Goal: Task Accomplishment & Management: Complete application form

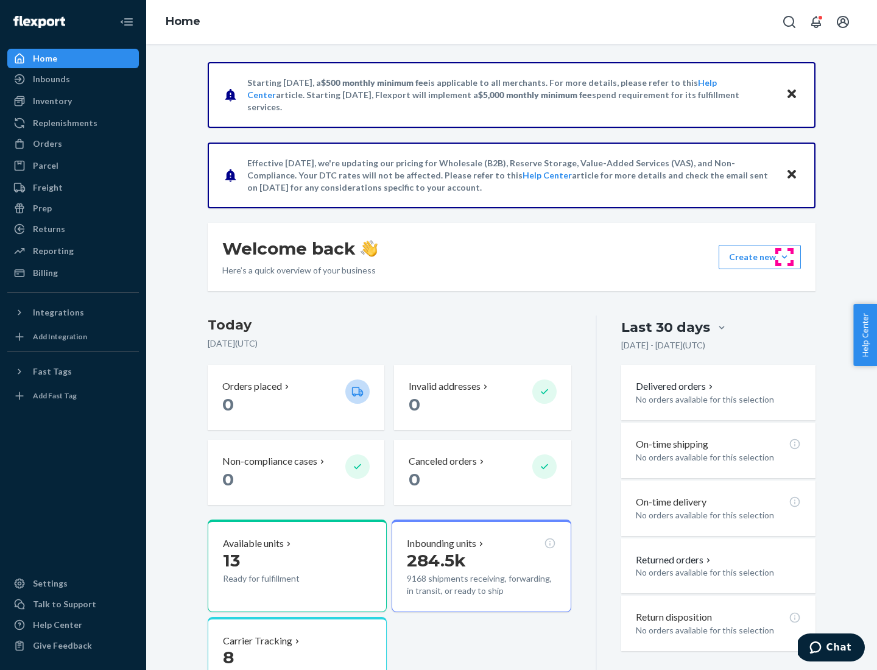
click at [784, 257] on button "Create new Create new inbound Create new order Create new product" at bounding box center [760, 257] width 82 height 24
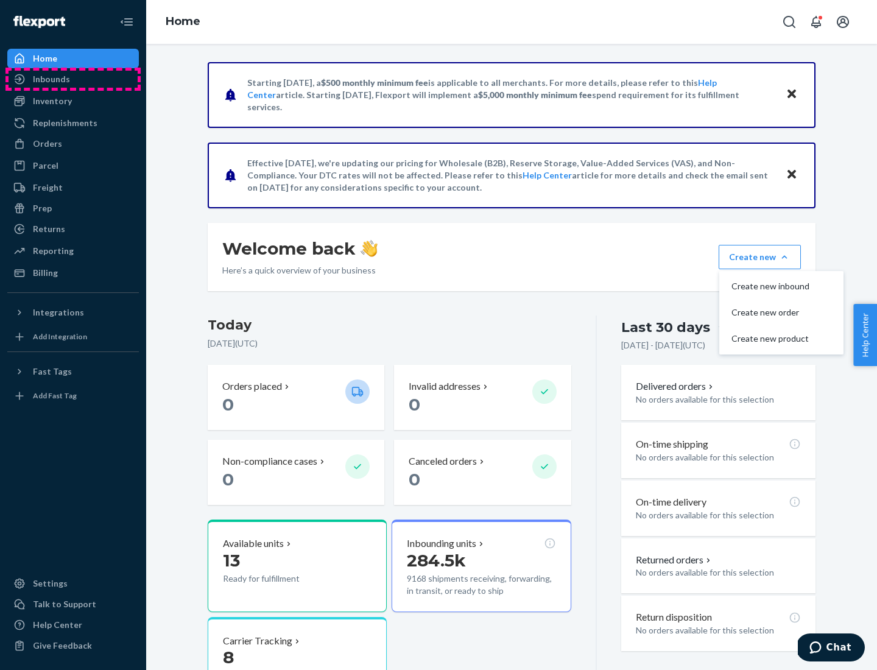
click at [73, 79] on div "Inbounds" at bounding box center [73, 79] width 129 height 17
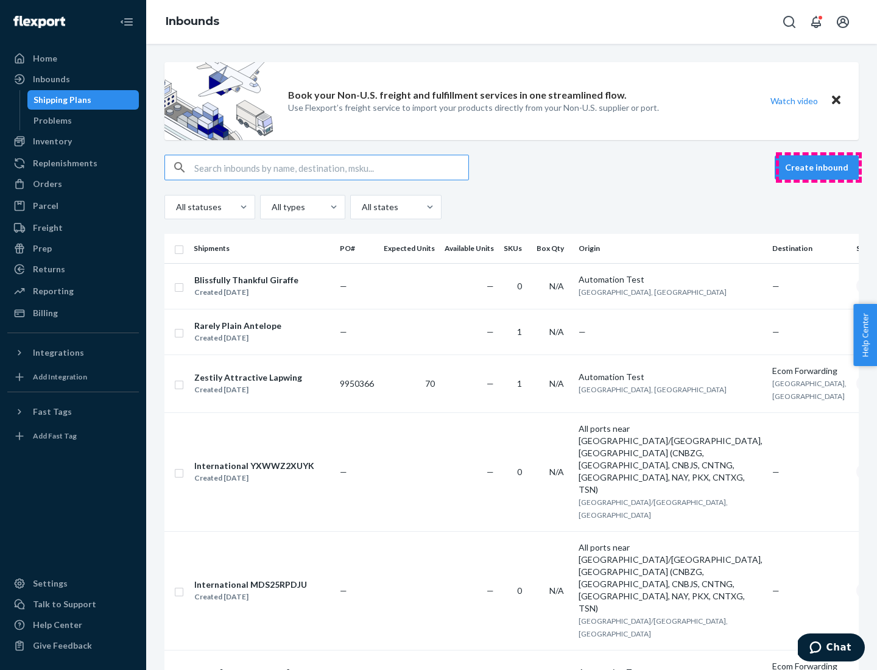
click at [818, 167] on button "Create inbound" at bounding box center [817, 167] width 84 height 24
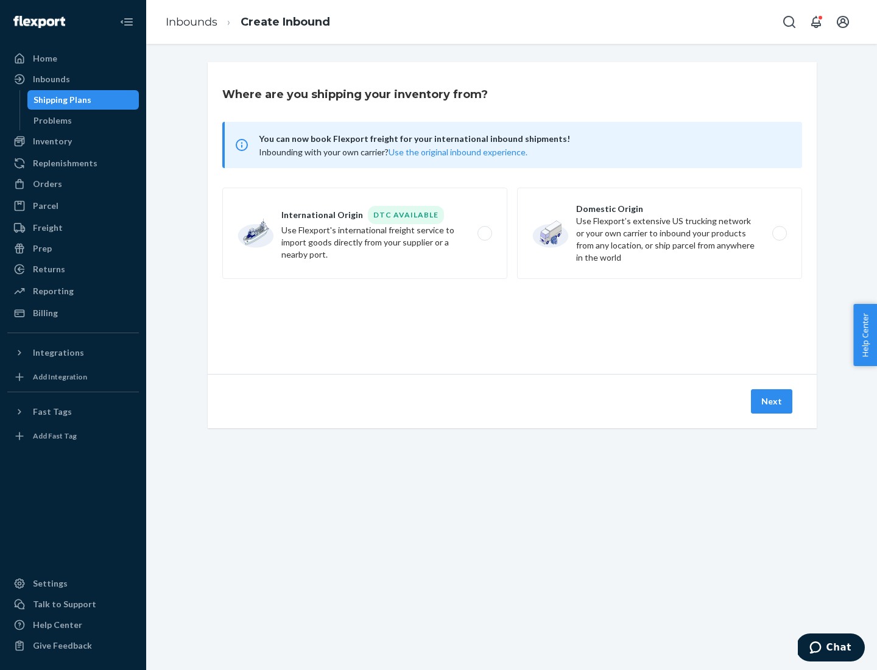
click at [659, 233] on label "Domestic Origin Use Flexport’s extensive US trucking network or your own carrie…" at bounding box center [659, 233] width 285 height 91
click at [779, 233] on input "Domestic Origin Use Flexport’s extensive US trucking network or your own carrie…" at bounding box center [783, 234] width 8 height 8
radio input "true"
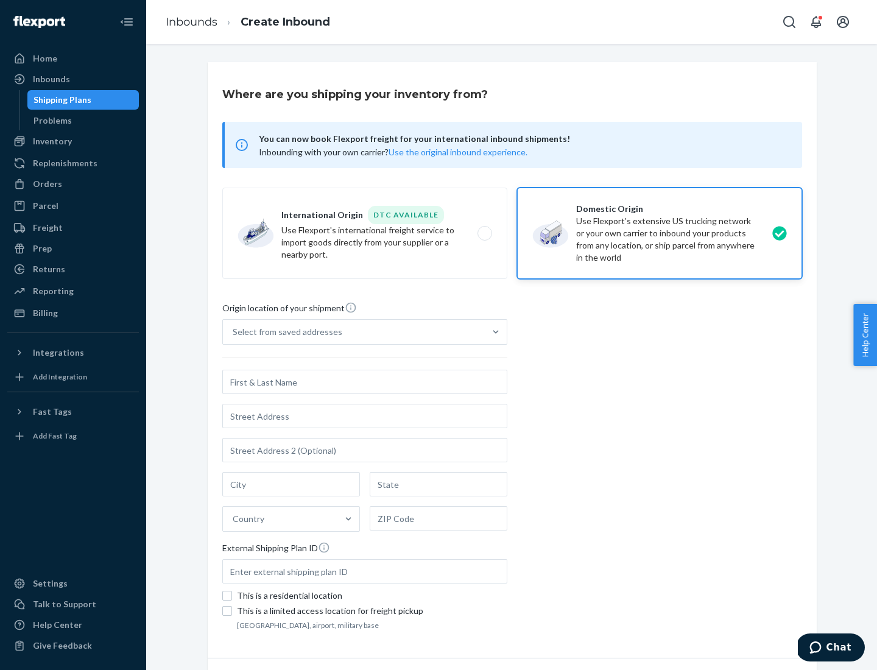
click at [284, 332] on div "Select from saved addresses" at bounding box center [288, 332] width 110 height 12
click at [234, 332] on input "Select from saved addresses" at bounding box center [233, 332] width 1 height 12
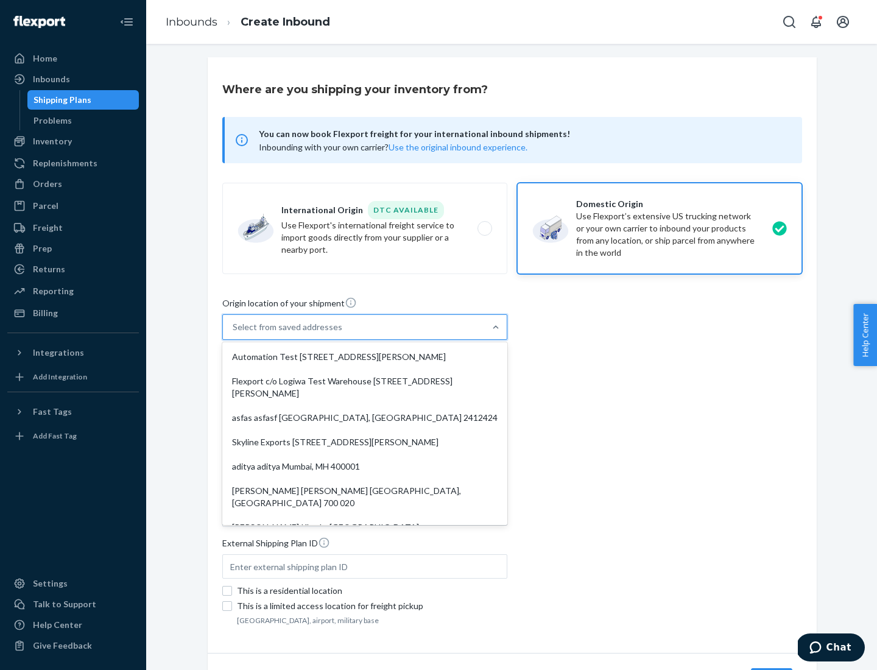
click at [365, 357] on div "Automation Test [STREET_ADDRESS][PERSON_NAME]" at bounding box center [365, 357] width 280 height 24
click at [234, 333] on input "option Automation Test [STREET_ADDRESS][PERSON_NAME]. 9 results available. Use …" at bounding box center [233, 327] width 1 height 12
type input "Automation Test"
type input "9th Floor"
type input "[GEOGRAPHIC_DATA]"
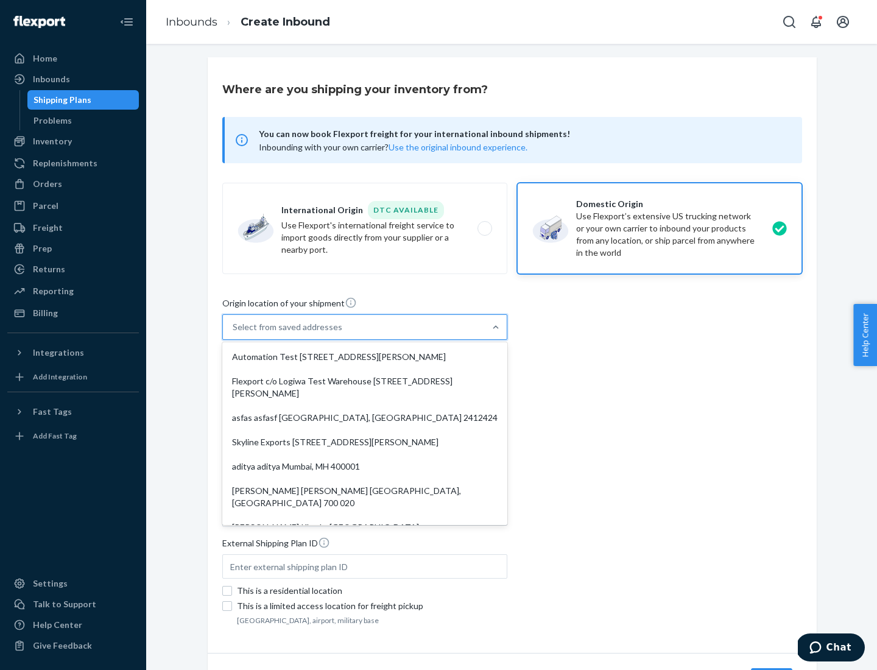
type input "CA"
type input "94104"
type input "[STREET_ADDRESS][PERSON_NAME]"
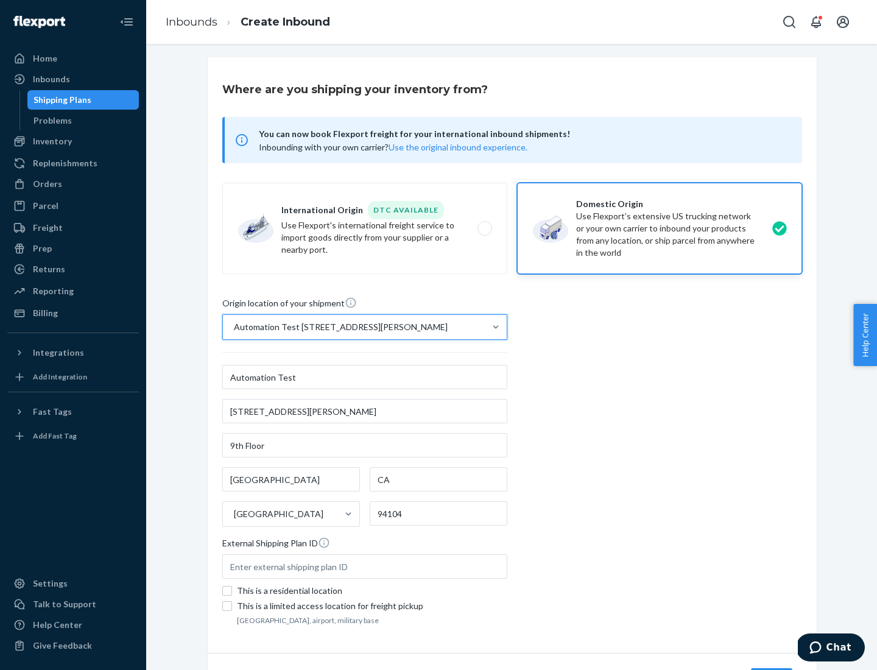
scroll to position [71, 0]
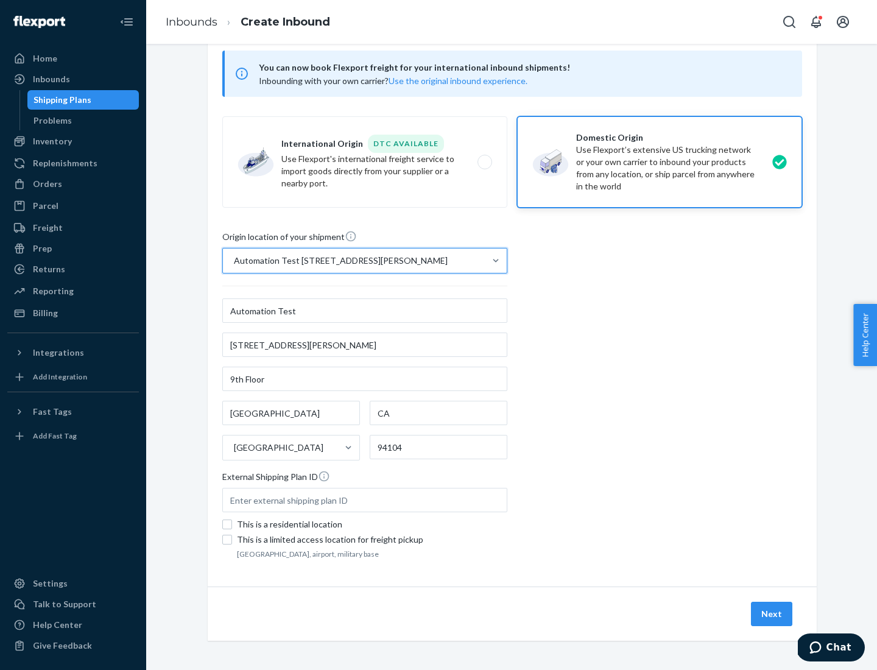
click at [772, 614] on button "Next" at bounding box center [771, 614] width 41 height 24
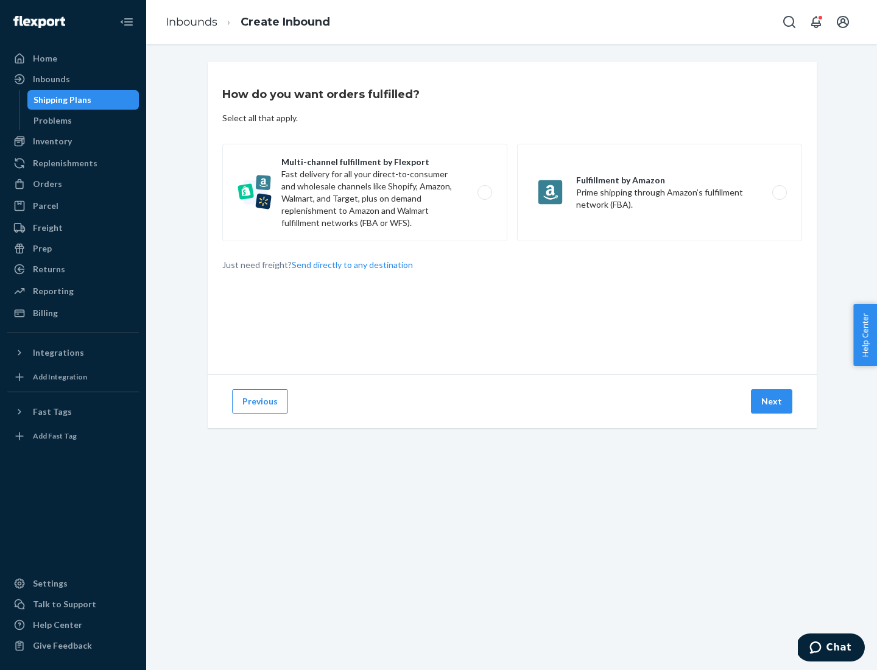
click at [365, 192] on label "Multi-channel fulfillment by Flexport Fast delivery for all your direct-to-cons…" at bounding box center [364, 192] width 285 height 97
click at [484, 192] on input "Multi-channel fulfillment by Flexport Fast delivery for all your direct-to-cons…" at bounding box center [488, 193] width 8 height 8
radio input "true"
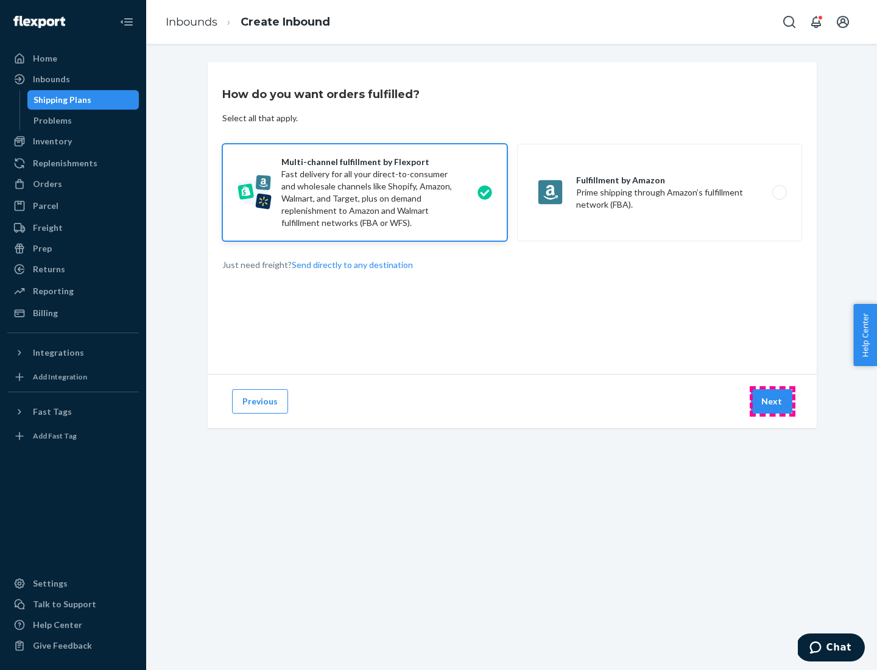
click at [772, 401] on button "Next" at bounding box center [771, 401] width 41 height 24
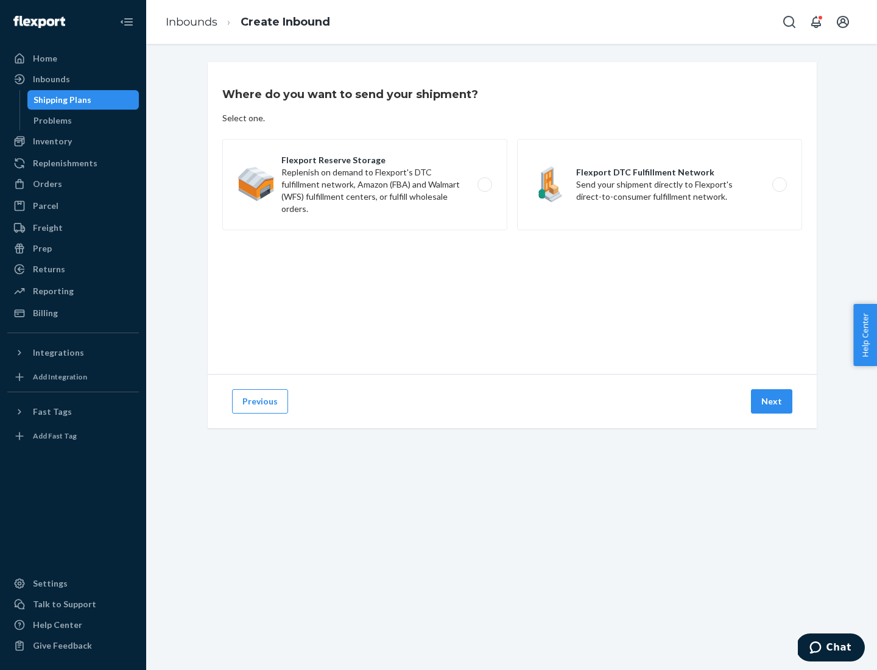
click at [659, 185] on label "Flexport DTC Fulfillment Network Send your shipment directly to Flexport's dire…" at bounding box center [659, 184] width 285 height 91
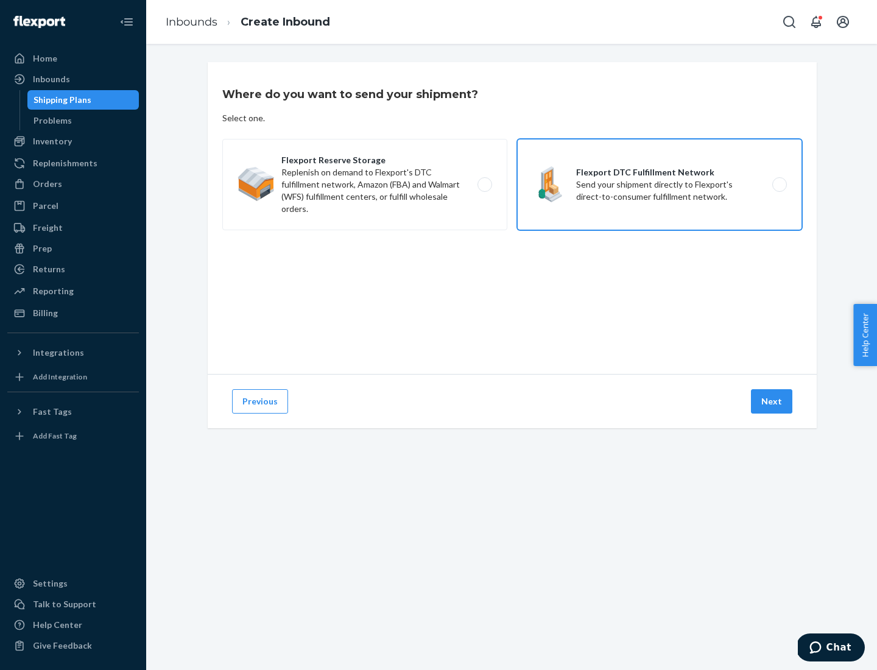
click at [779, 185] on input "Flexport DTC Fulfillment Network Send your shipment directly to Flexport's dire…" at bounding box center [783, 185] width 8 height 8
radio input "true"
click at [772, 401] on button "Next" at bounding box center [771, 401] width 41 height 24
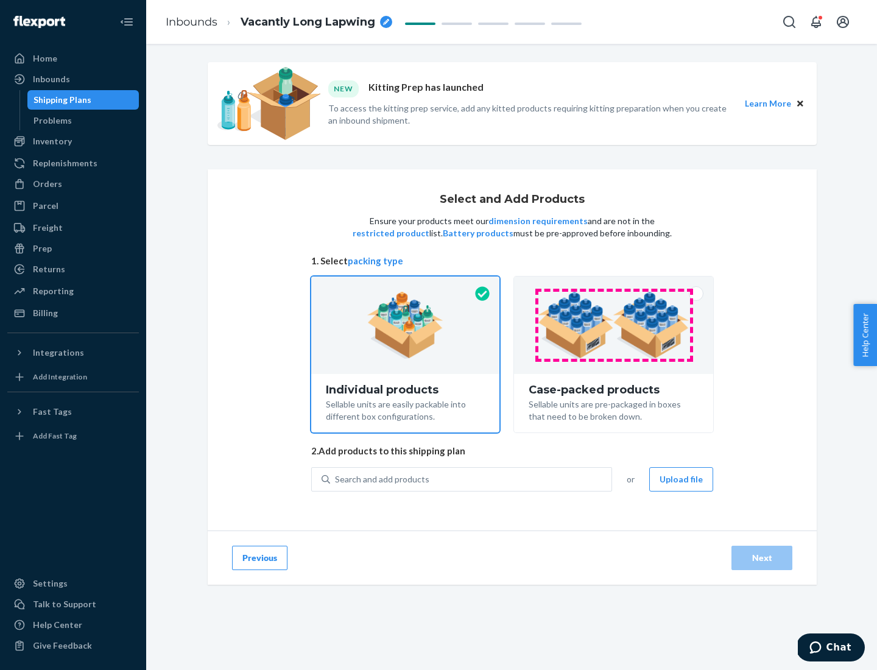
click at [614, 325] on img at bounding box center [614, 325] width 152 height 67
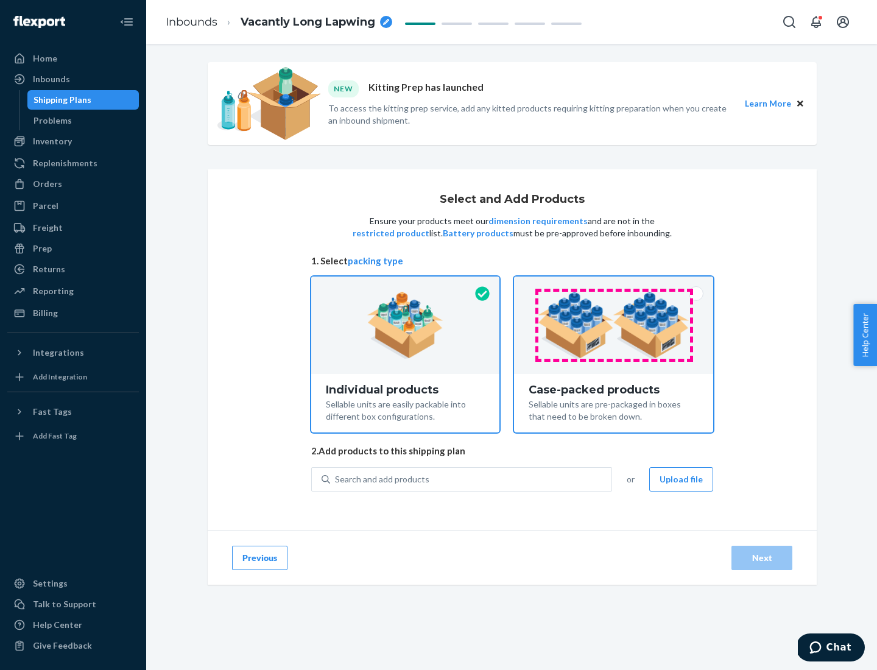
click at [614, 284] on input "Case-packed products Sellable units are pre-packaged in boxes that need to be b…" at bounding box center [614, 280] width 8 height 8
radio input "true"
radio input "false"
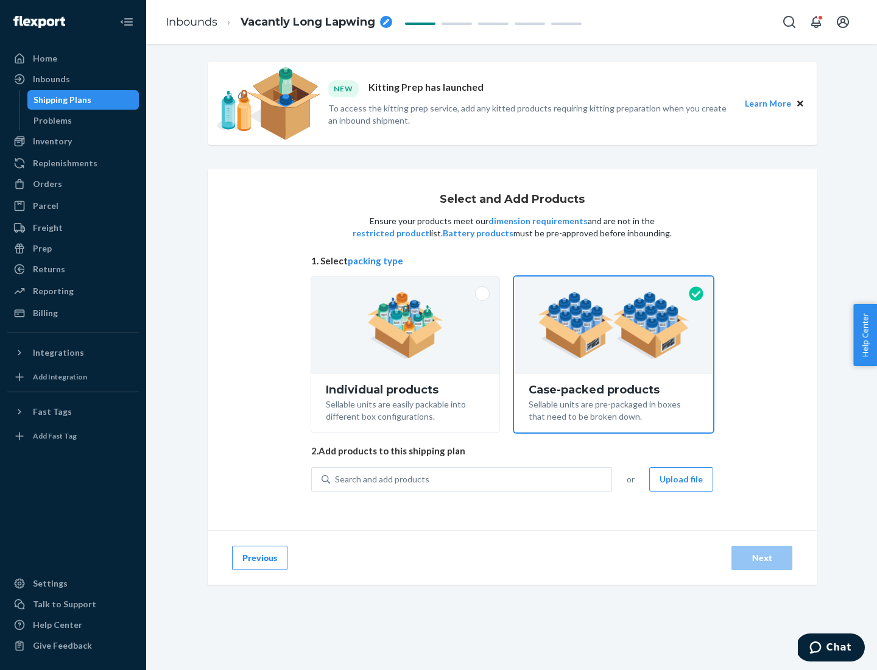
click at [471, 479] on div "Search and add products" at bounding box center [470, 479] width 281 height 22
click at [336, 479] on input "Search and add products" at bounding box center [335, 479] width 1 height 12
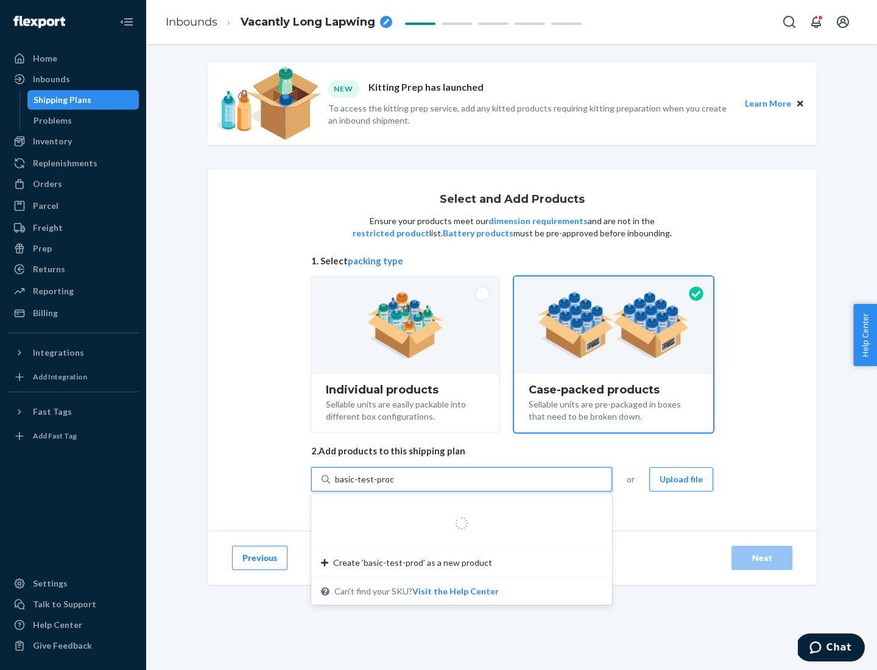
type input "basic-test-product-1"
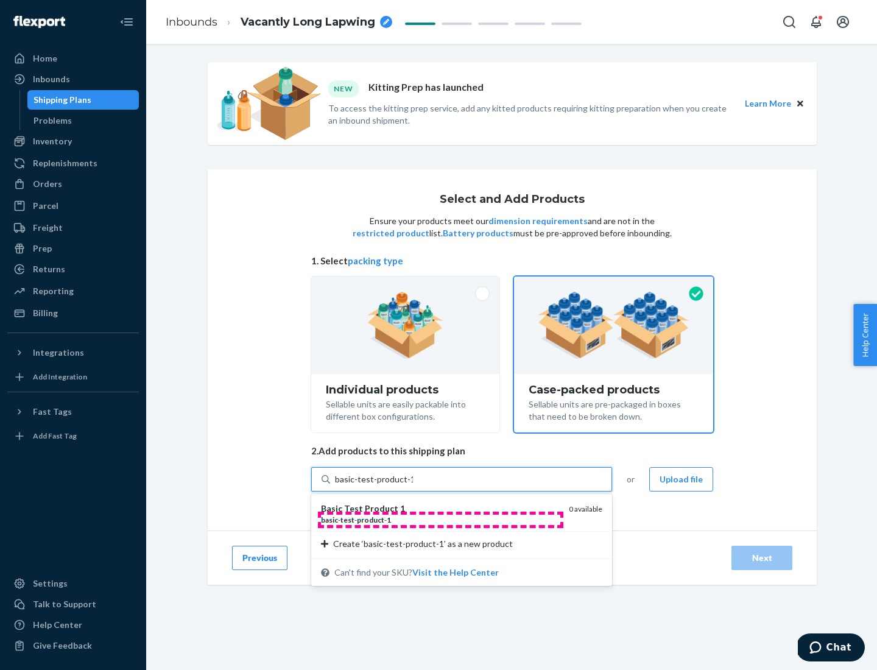
click at [440, 519] on div "basic - test - product - 1" at bounding box center [440, 520] width 238 height 10
click at [413, 485] on input "basic-test-product-1" at bounding box center [374, 479] width 78 height 12
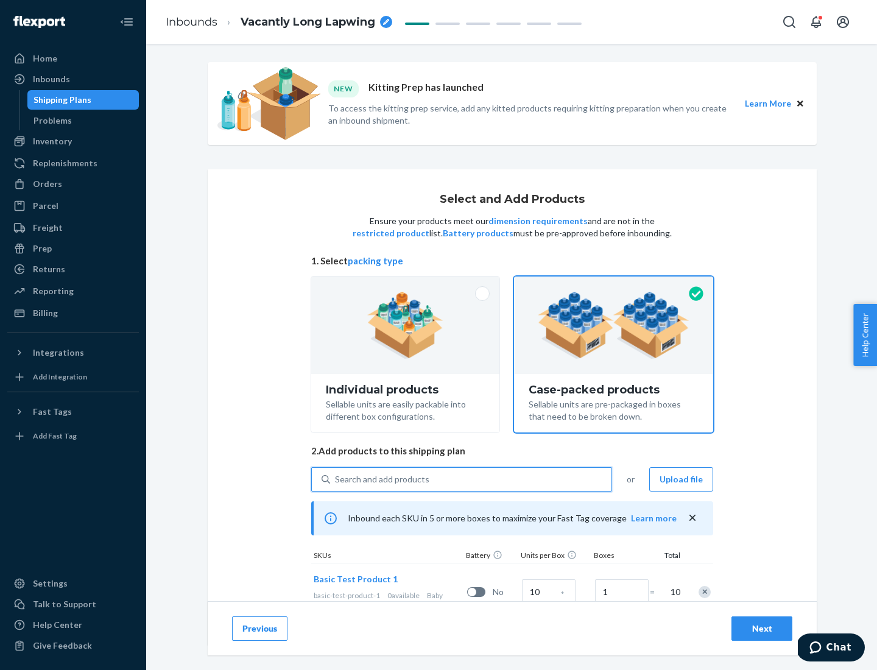
scroll to position [44, 0]
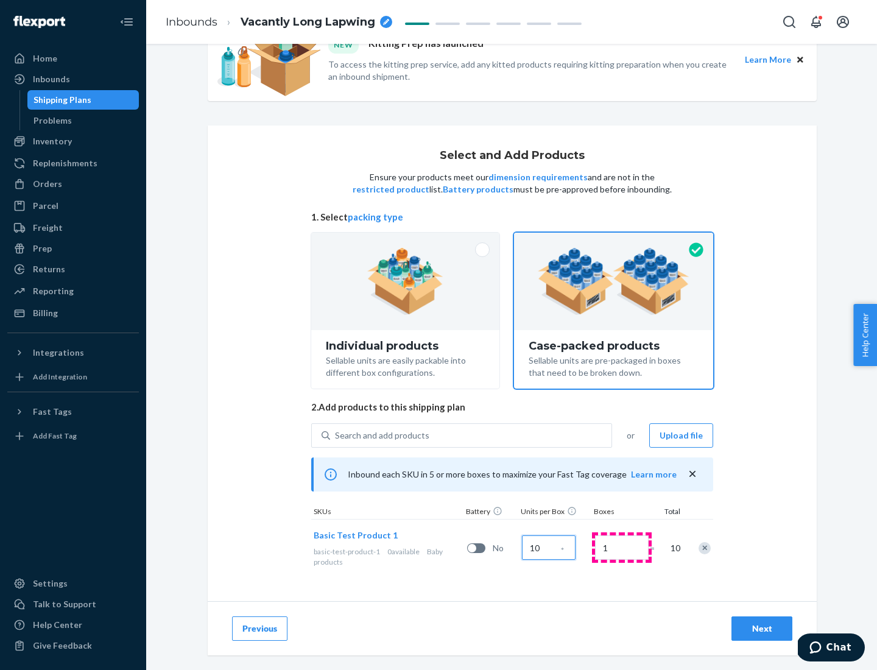
type input "10"
type input "7"
click at [762, 628] on div "Next" at bounding box center [762, 628] width 40 height 12
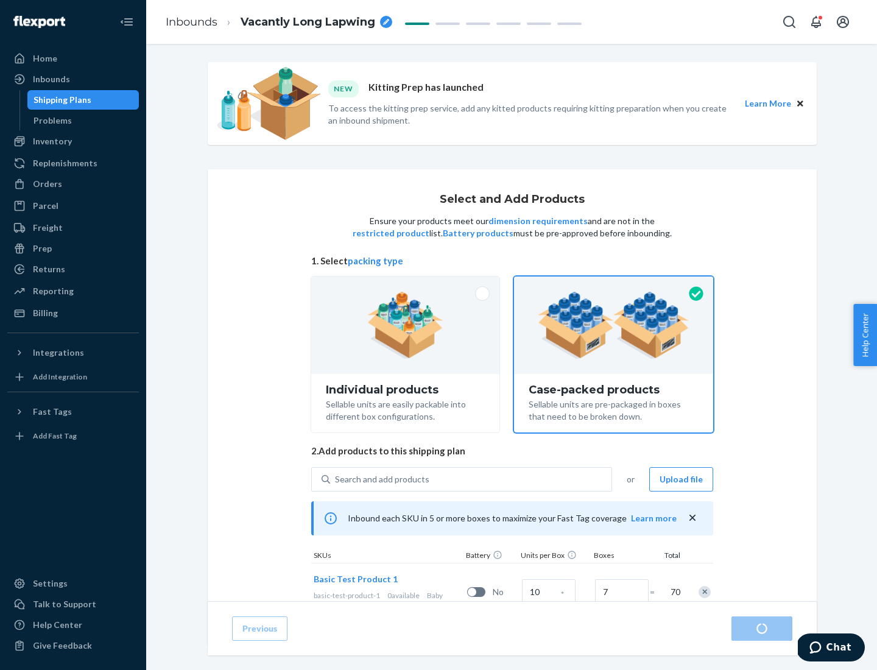
radio input "true"
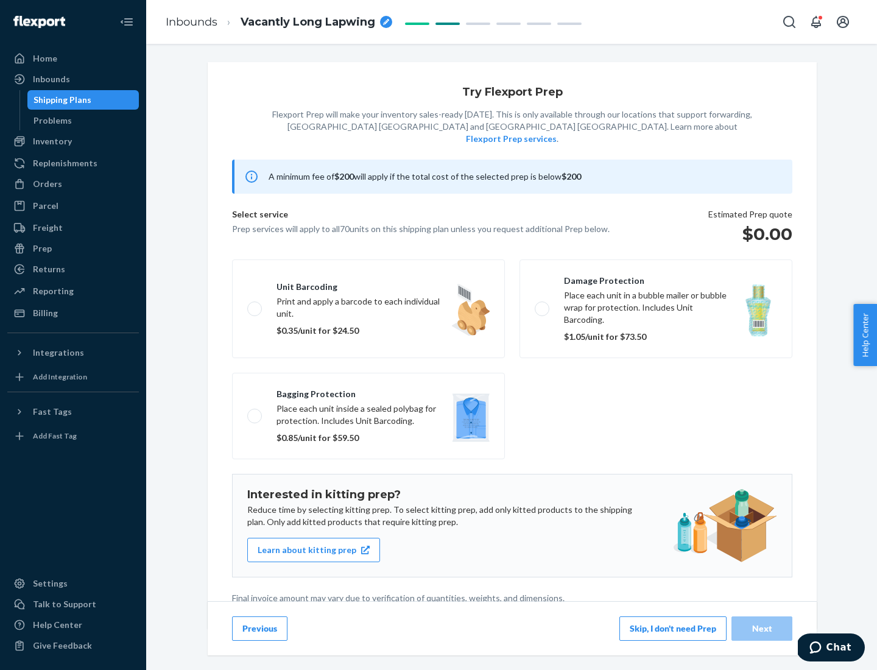
scroll to position [3, 0]
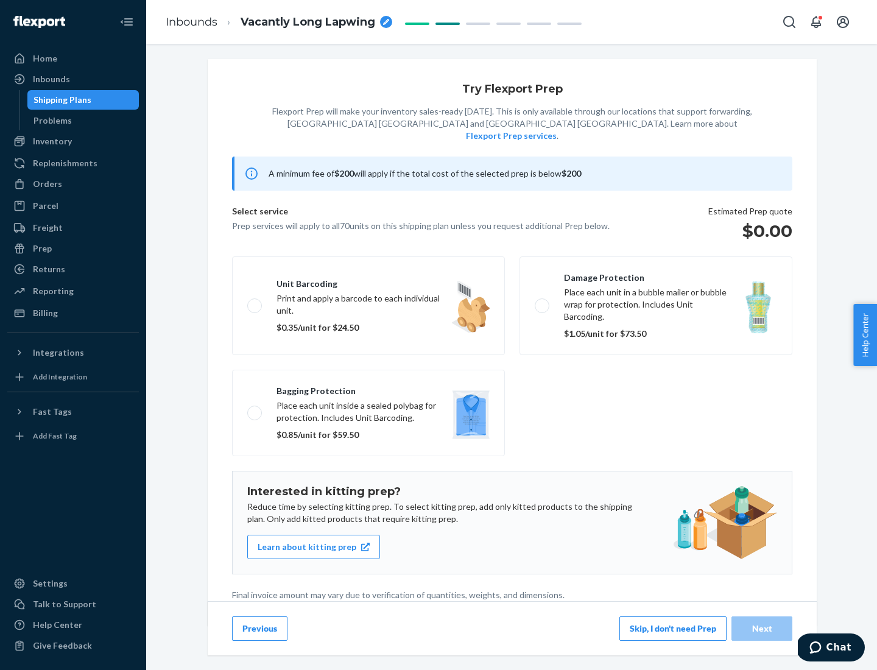
click at [368, 388] on label "Bagging protection Place each unit inside a sealed polybag for protection. Incl…" at bounding box center [368, 413] width 273 height 86
click at [255, 409] on input "Bagging protection Place each unit inside a sealed polybag for protection. Incl…" at bounding box center [251, 413] width 8 height 8
checkbox input "true"
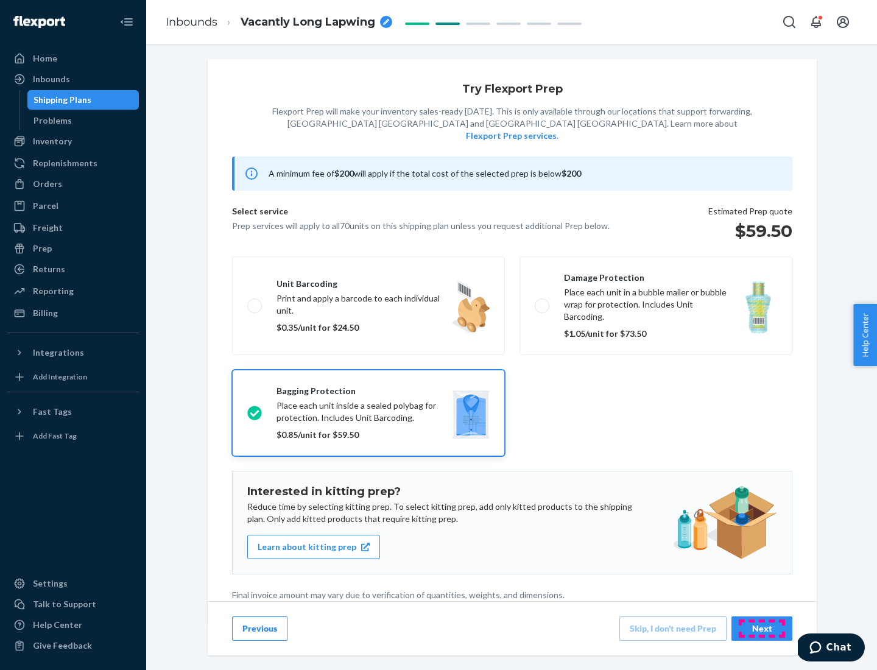
click at [762, 628] on div "Next" at bounding box center [762, 628] width 40 height 12
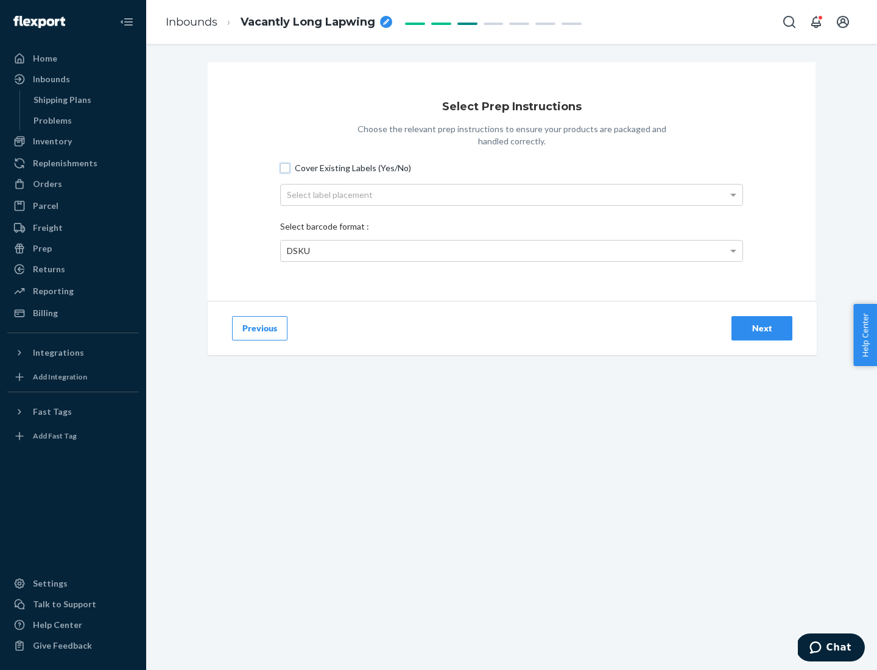
click at [285, 167] on input "Cover Existing Labels (Yes/No)" at bounding box center [285, 168] width 10 height 10
checkbox input "true"
click at [511, 194] on div "Select label placement" at bounding box center [512, 195] width 462 height 21
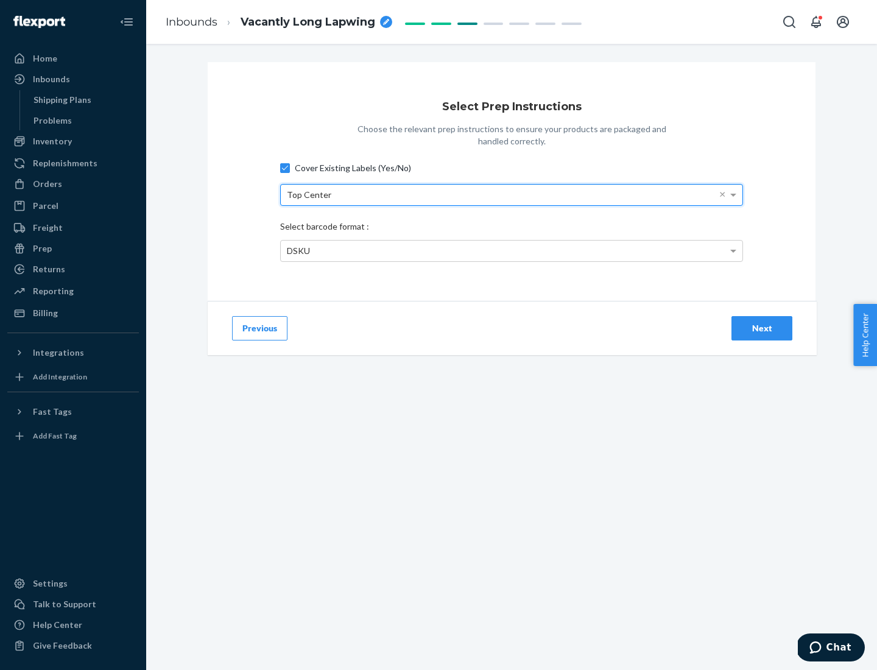
click at [511, 250] on div "DSKU" at bounding box center [512, 251] width 462 height 21
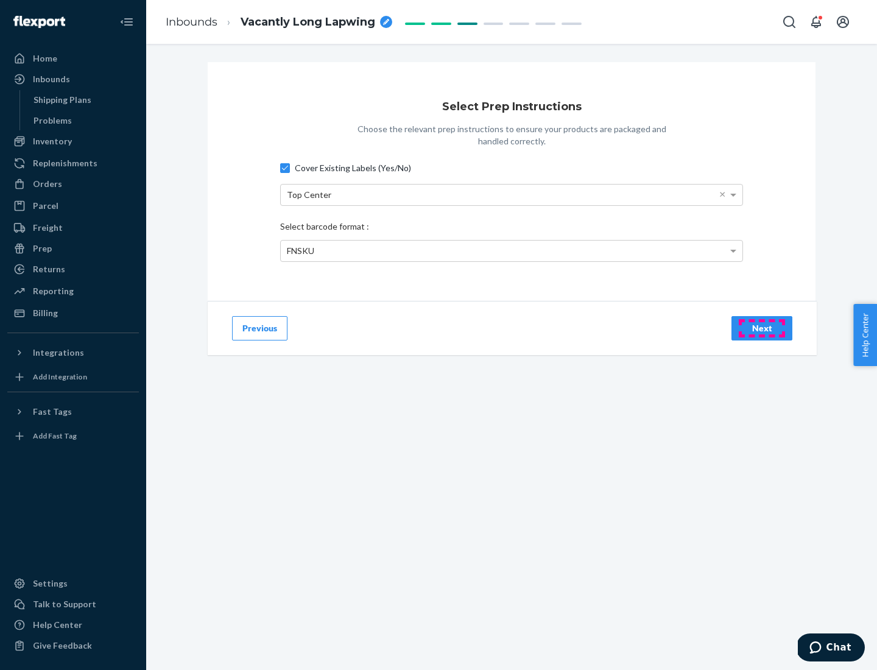
click at [762, 328] on div "Next" at bounding box center [762, 328] width 40 height 12
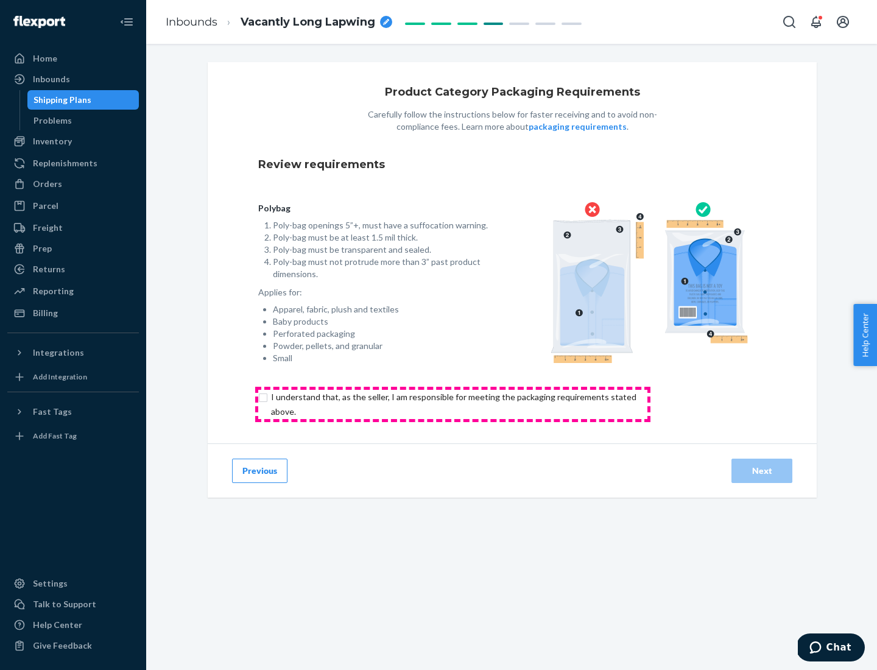
click at [452, 404] on input "checkbox" at bounding box center [460, 404] width 405 height 29
checkbox input "true"
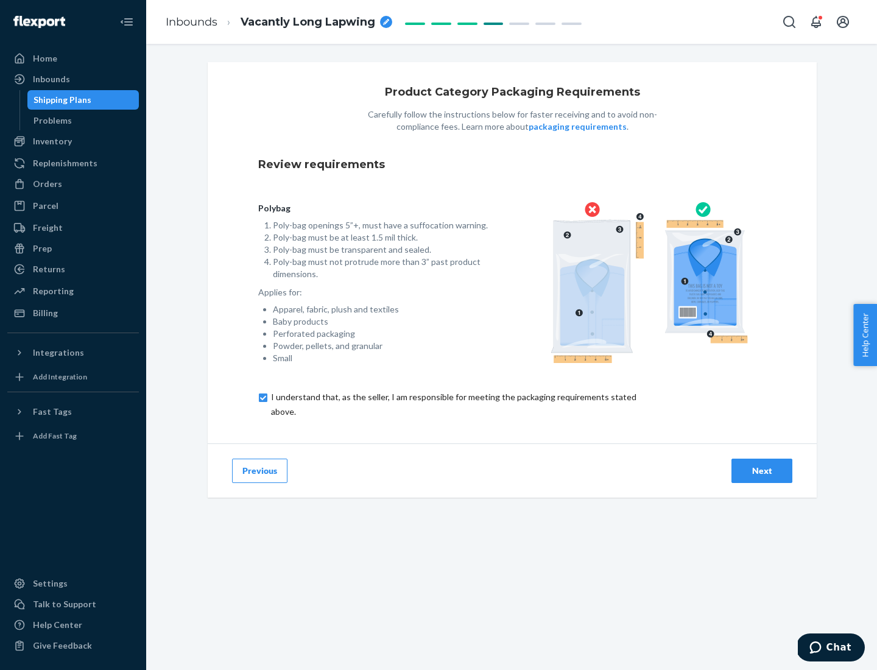
click at [762, 470] on div "Next" at bounding box center [762, 471] width 40 height 12
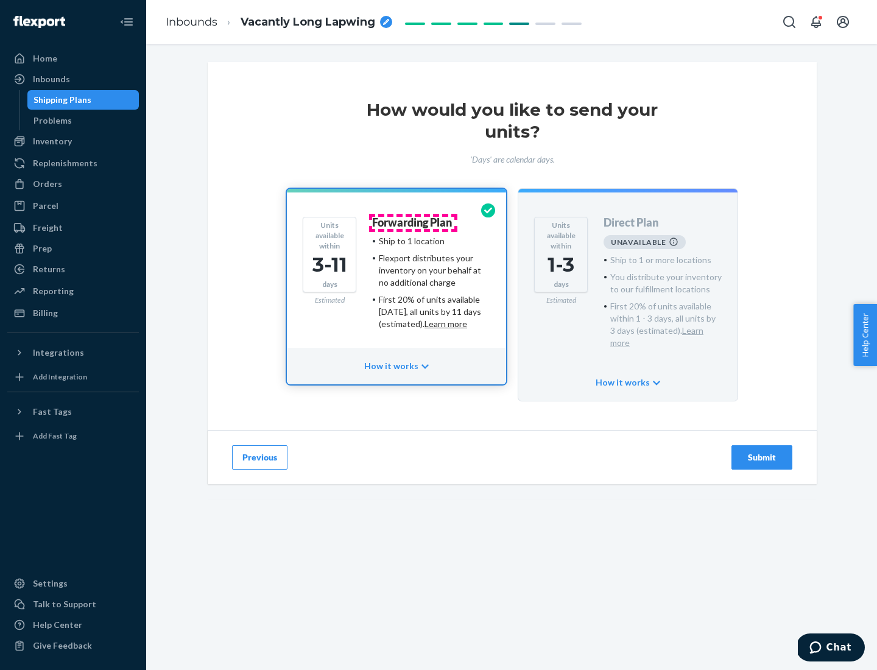
click at [413, 222] on h4 "Forwarding Plan" at bounding box center [412, 223] width 80 height 12
click at [762, 451] on div "Submit" at bounding box center [762, 457] width 40 height 12
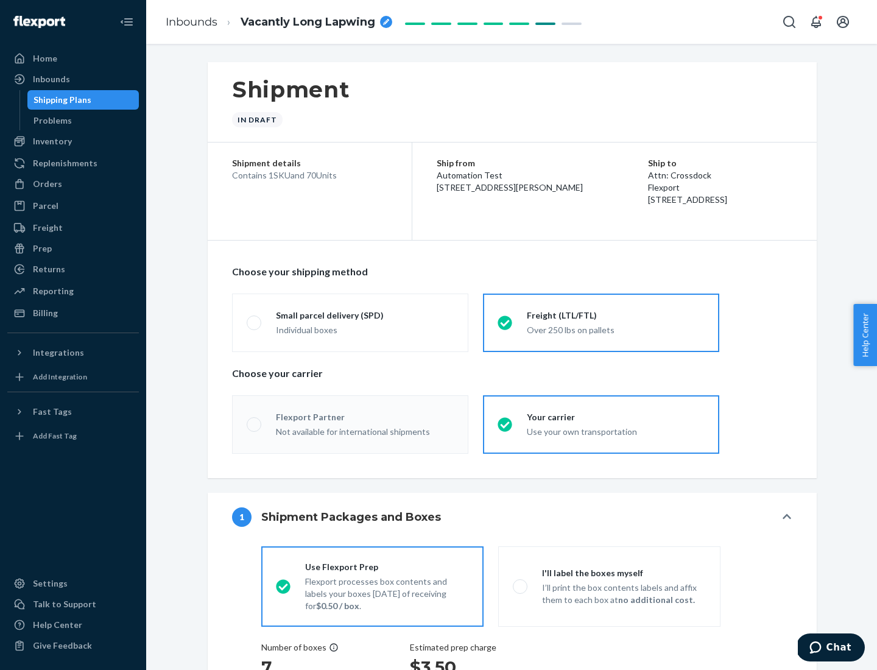
radio input "true"
radio input "false"
radio input "true"
radio input "false"
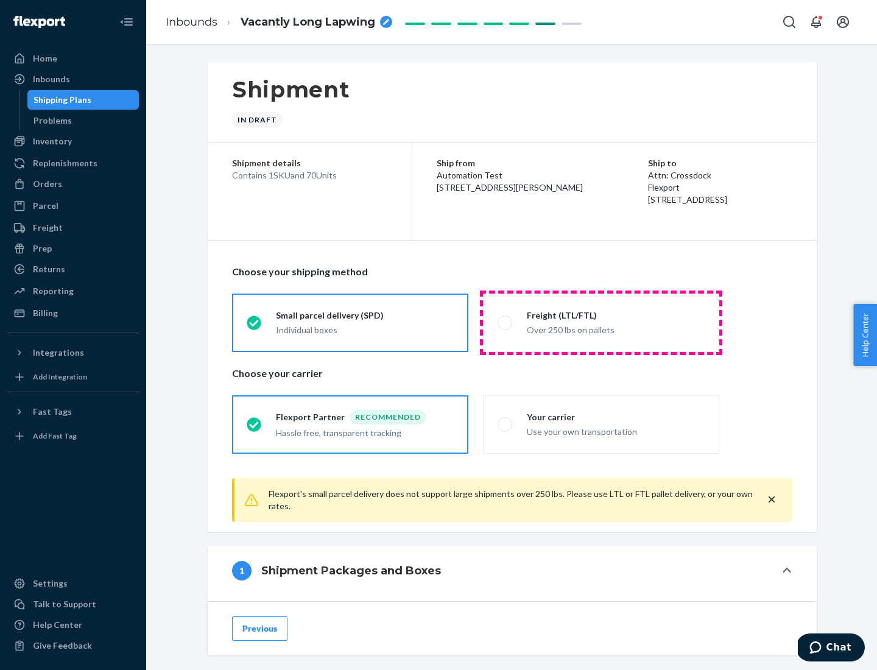
click at [601, 322] on div "Over 250 lbs on pallets" at bounding box center [616, 329] width 178 height 15
click at [505, 322] on input "Freight (LTL/FTL) Over 250 lbs on pallets" at bounding box center [501, 322] width 8 height 8
radio input "true"
radio input "false"
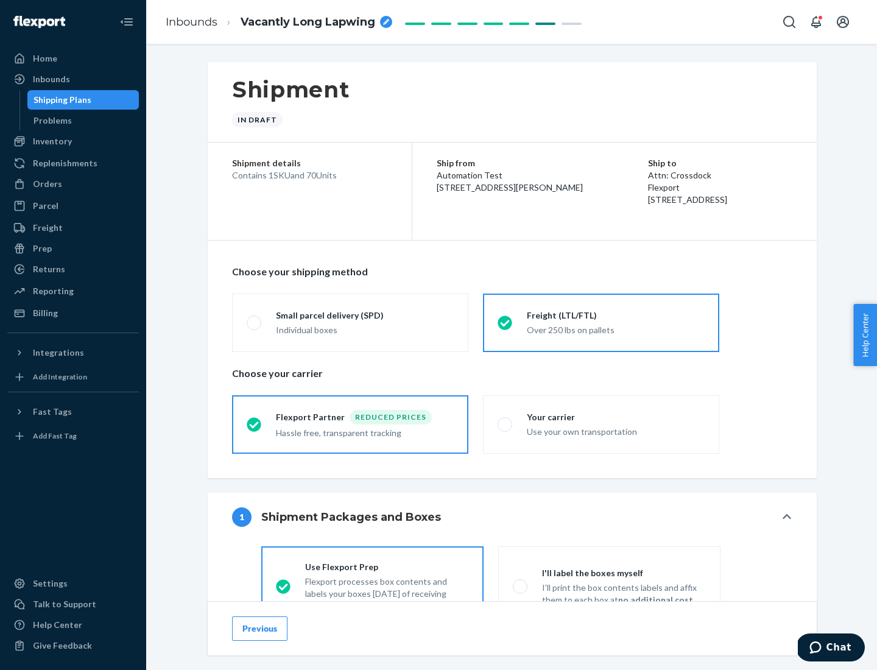
scroll to position [68, 0]
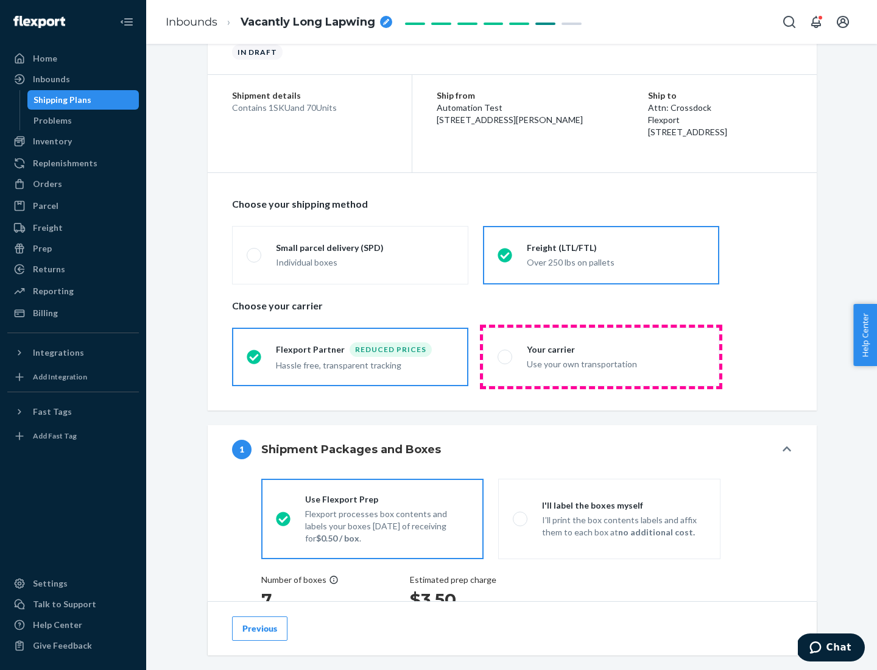
click at [601, 356] on div "Use your own transportation" at bounding box center [616, 363] width 178 height 15
click at [505, 356] on input "Your carrier Use your own transportation" at bounding box center [501, 357] width 8 height 8
radio input "true"
radio input "false"
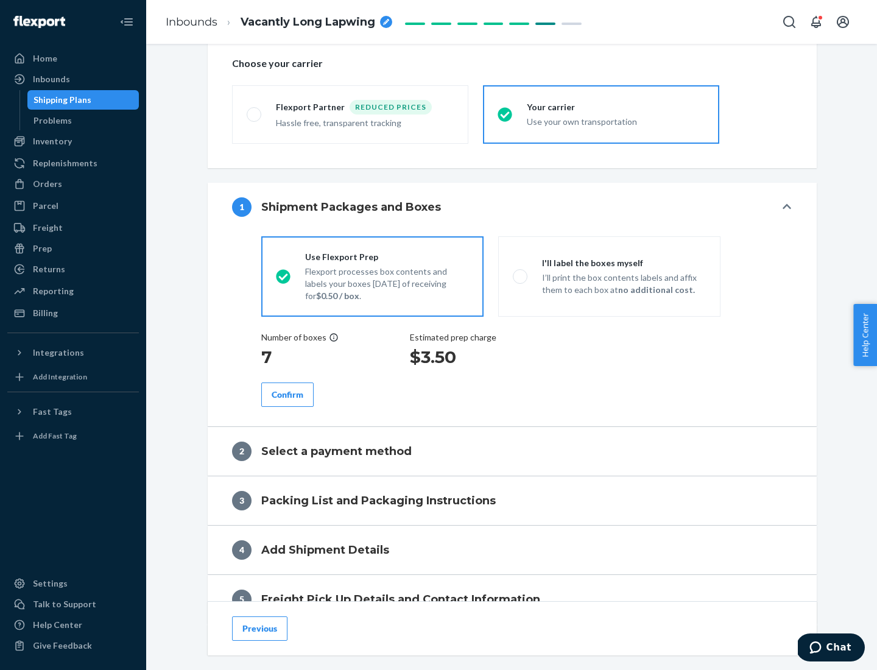
scroll to position [230, 0]
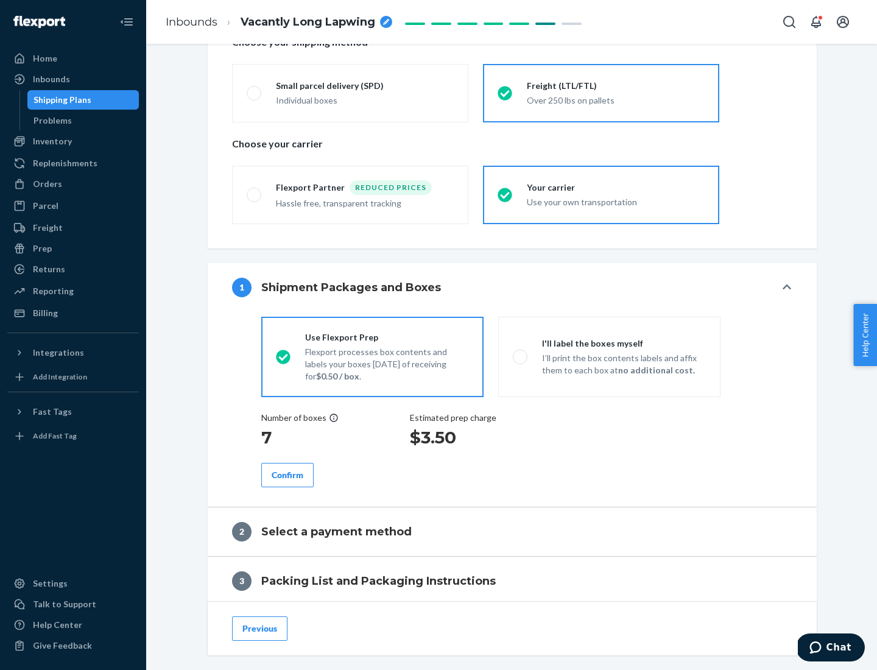
click at [609, 356] on p "I’ll print the box contents labels and affix them to each box at no additional …" at bounding box center [624, 364] width 164 height 24
click at [521, 356] on input "I'll label the boxes myself I’ll print the box contents labels and affix them t…" at bounding box center [517, 357] width 8 height 8
radio input "true"
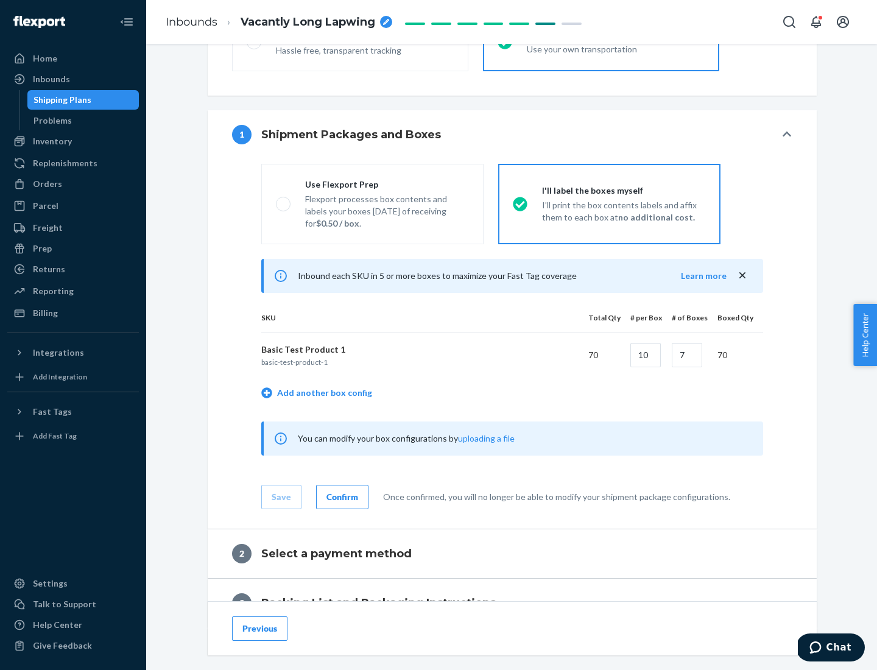
scroll to position [210, 0]
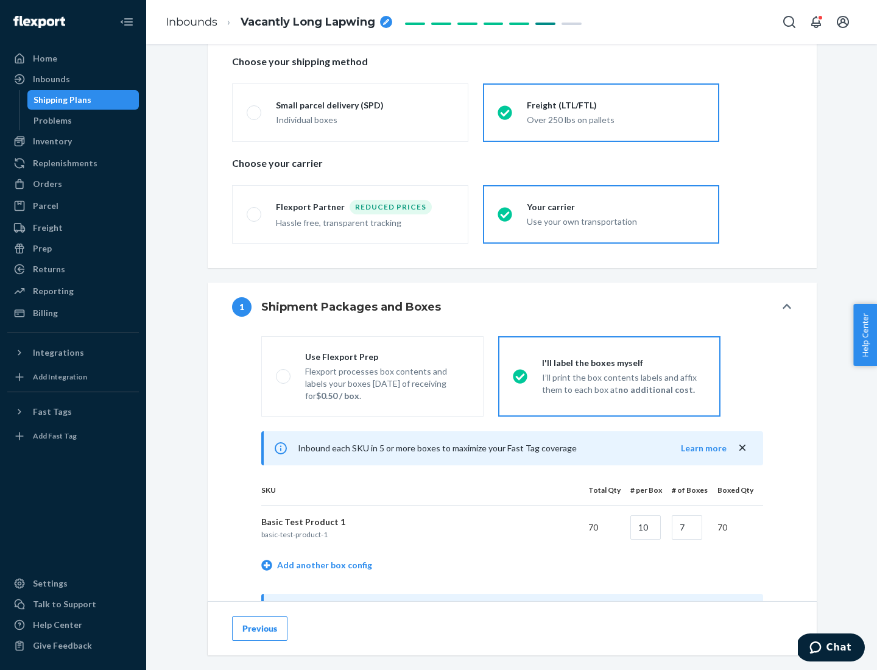
click at [387, 356] on div "Use Flexport Prep" at bounding box center [387, 357] width 164 height 12
click at [284, 372] on input "Use Flexport Prep Flexport processes box contents and labels your boxes [DATE] …" at bounding box center [280, 376] width 8 height 8
radio input "true"
radio input "false"
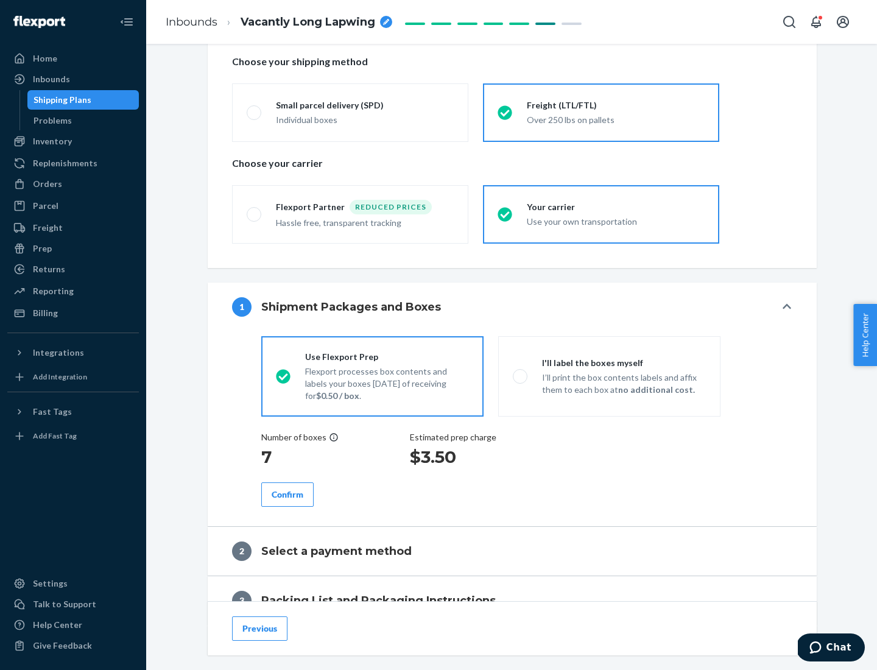
scroll to position [348, 0]
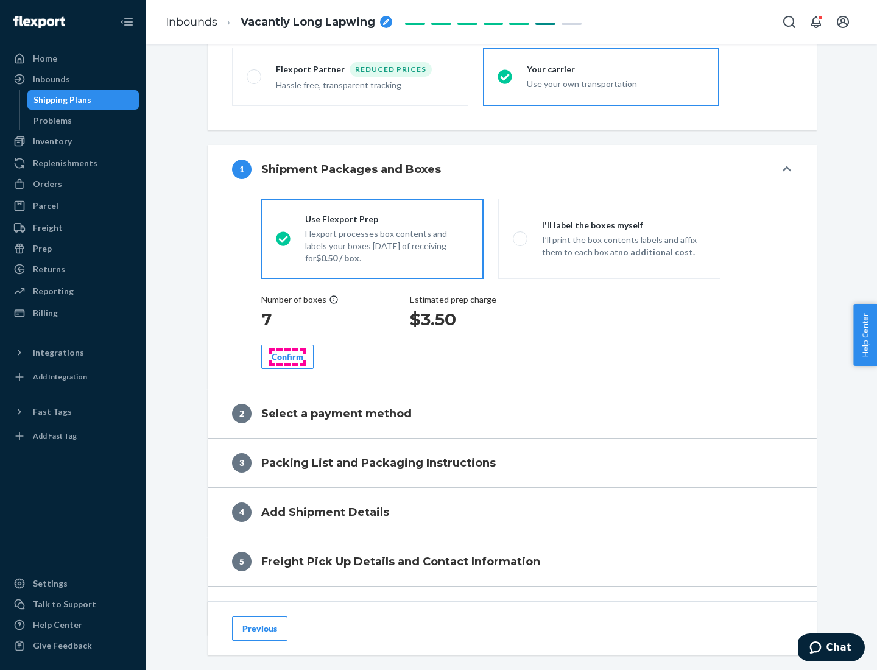
click at [287, 356] on div "Confirm" at bounding box center [288, 357] width 32 height 12
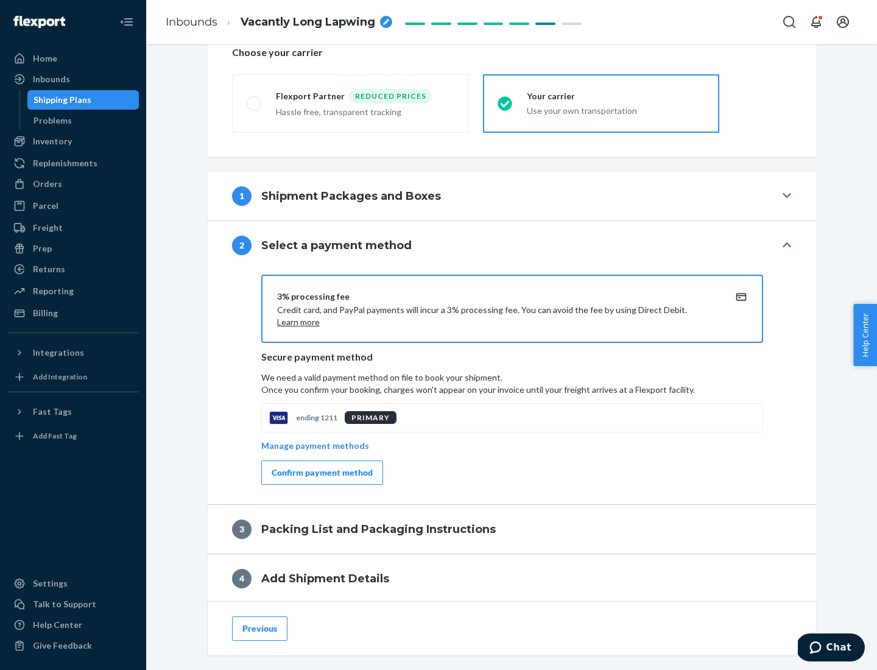
scroll to position [437, 0]
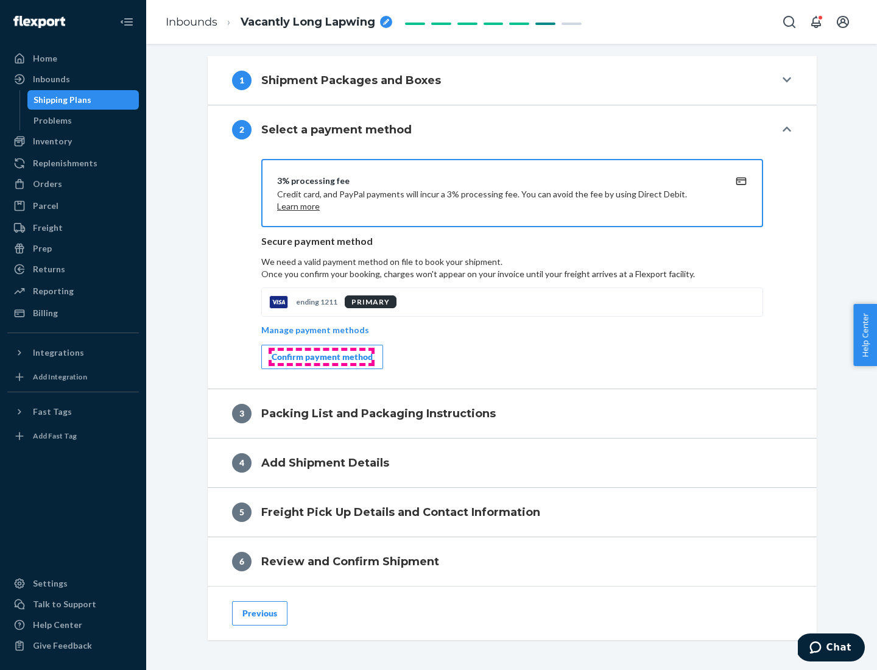
click at [321, 357] on div "Confirm payment method" at bounding box center [322, 357] width 101 height 12
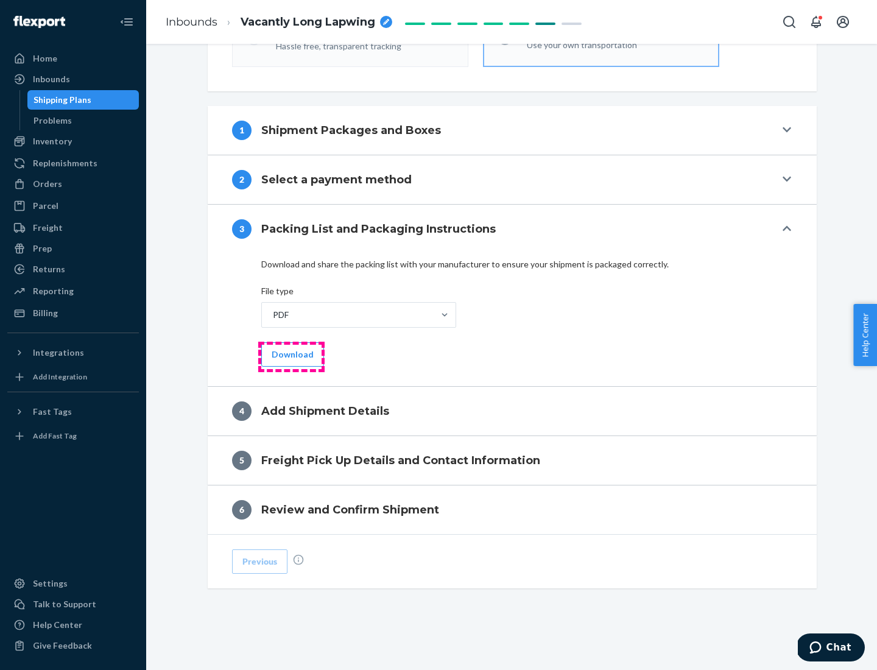
scroll to position [384, 0]
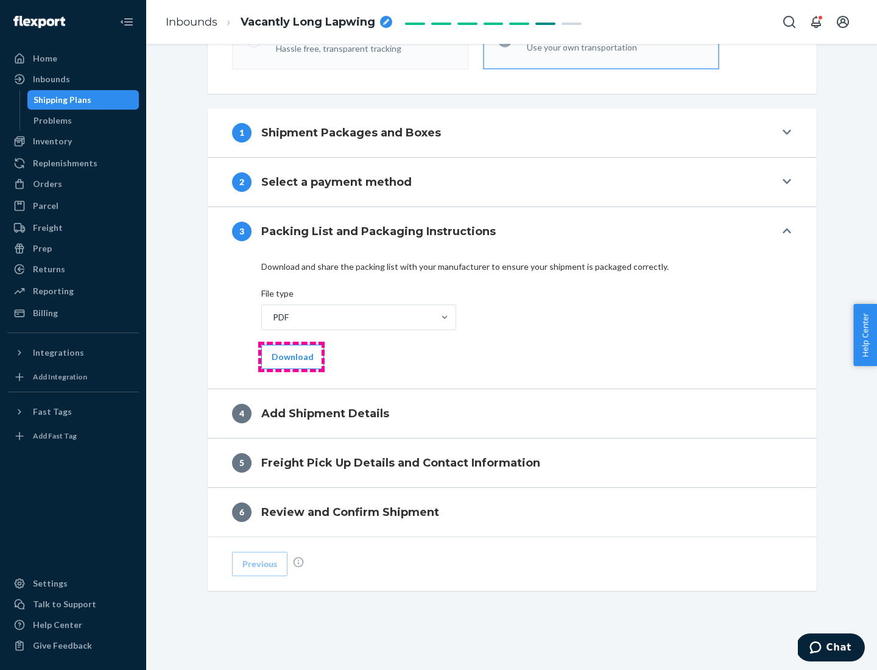
click at [291, 356] on button "Download" at bounding box center [292, 357] width 63 height 24
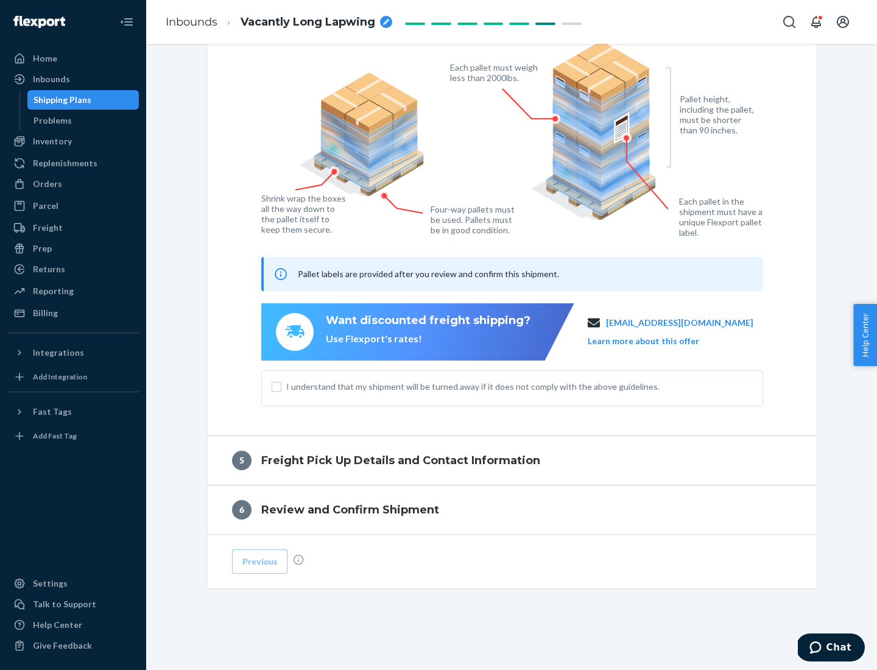
click at [512, 386] on span "I understand that my shipment will be turned away if it does not comply with th…" at bounding box center [519, 387] width 466 height 12
click at [281, 386] on input "I understand that my shipment will be turned away if it does not comply with th…" at bounding box center [277, 387] width 10 height 10
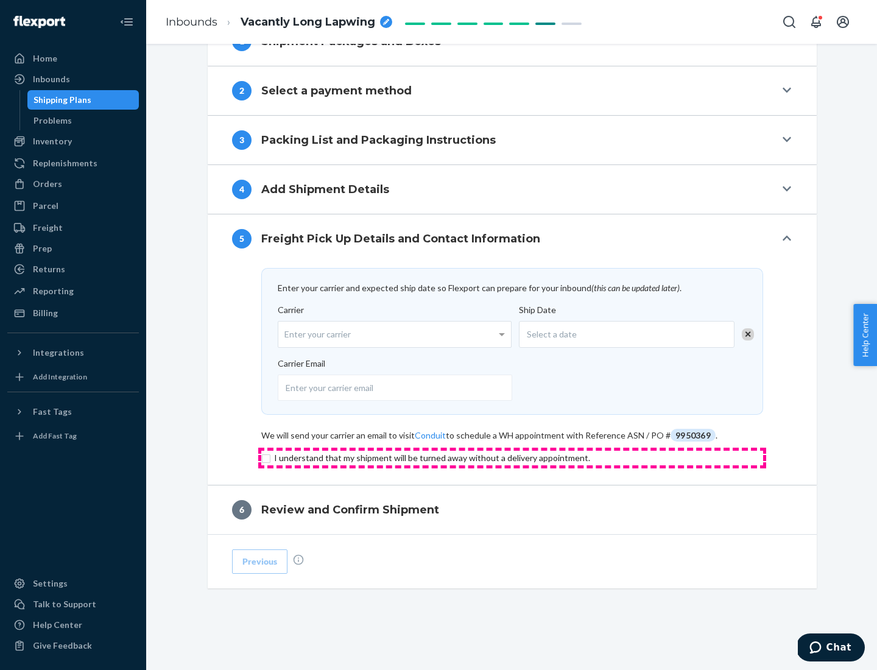
click at [512, 457] on input "checkbox" at bounding box center [512, 458] width 502 height 15
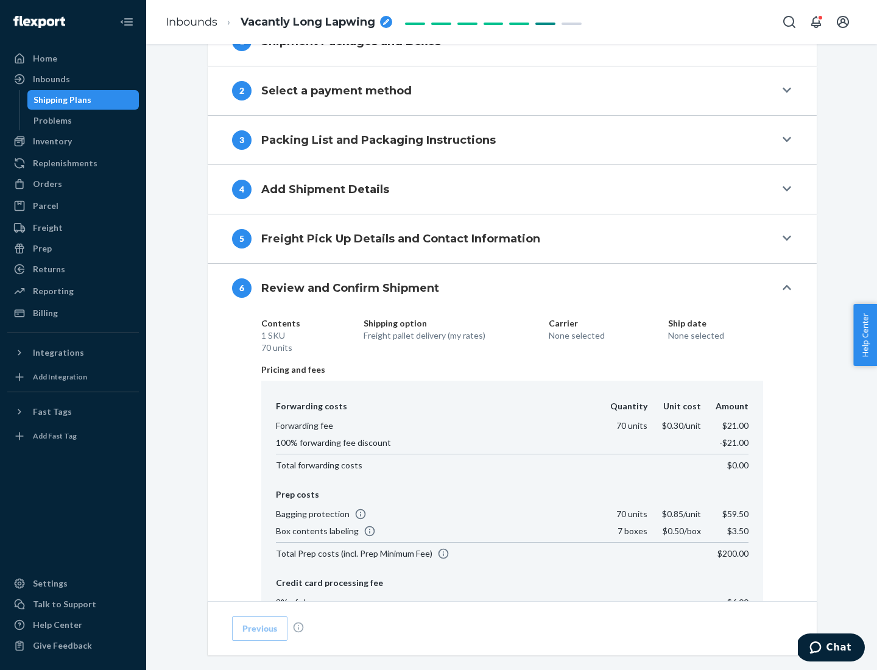
scroll to position [649, 0]
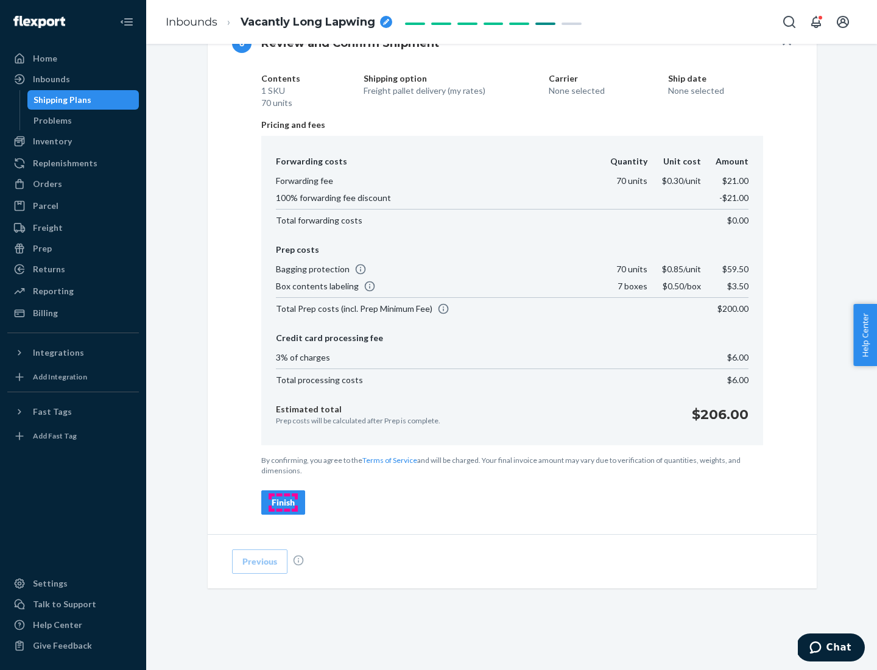
click at [283, 502] on div "Finish" at bounding box center [283, 502] width 23 height 12
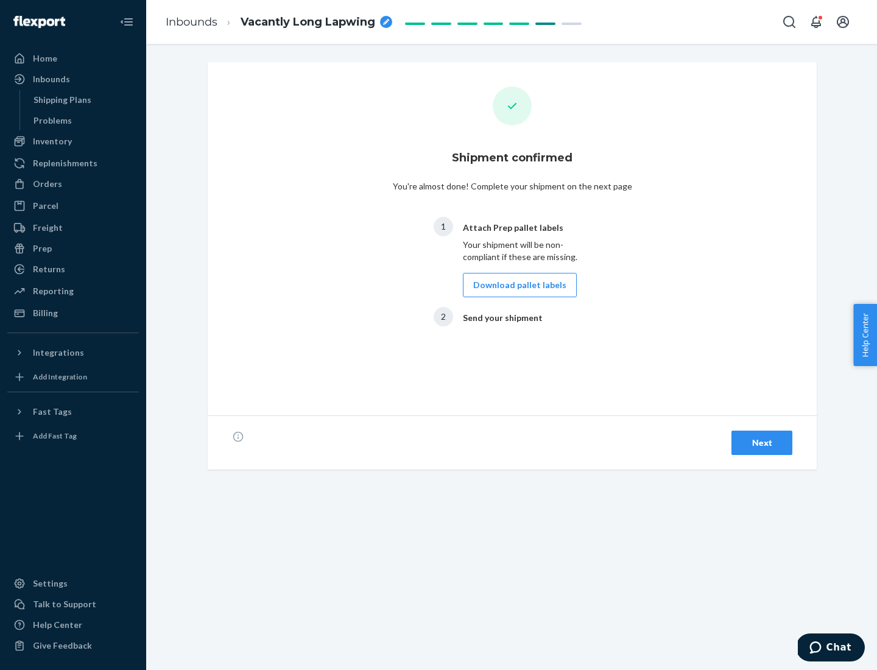
click at [516, 285] on button "Download pallet labels" at bounding box center [520, 285] width 114 height 24
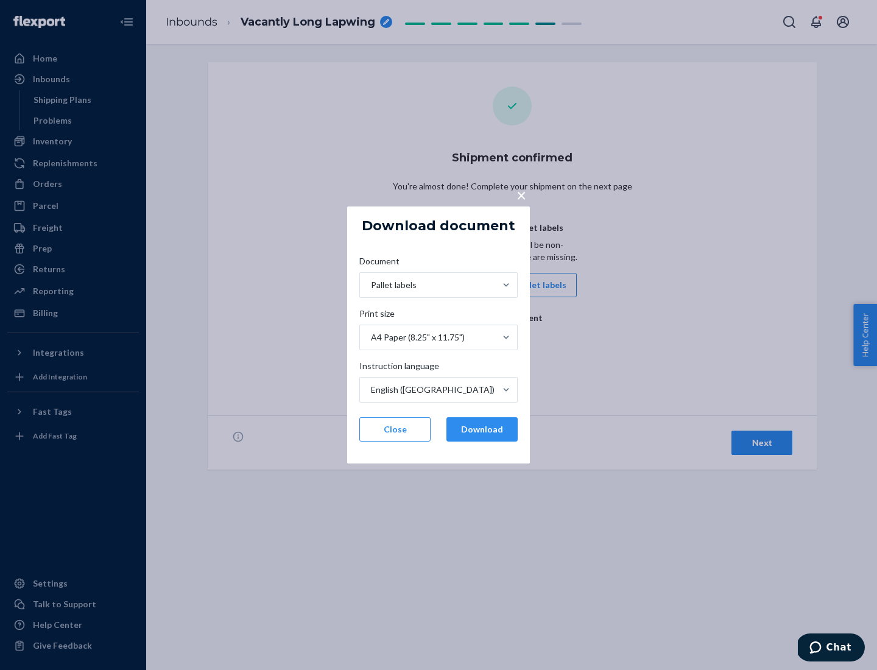
click at [482, 429] on button "Download" at bounding box center [481, 429] width 71 height 24
click at [521, 194] on span "×" at bounding box center [521, 195] width 10 height 21
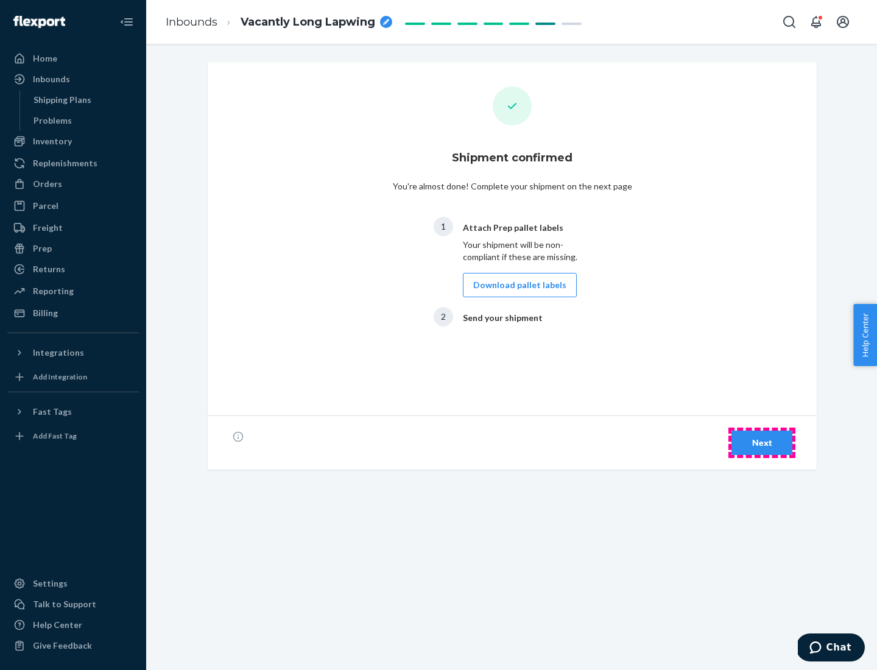
click at [762, 443] on div "Next" at bounding box center [762, 443] width 40 height 12
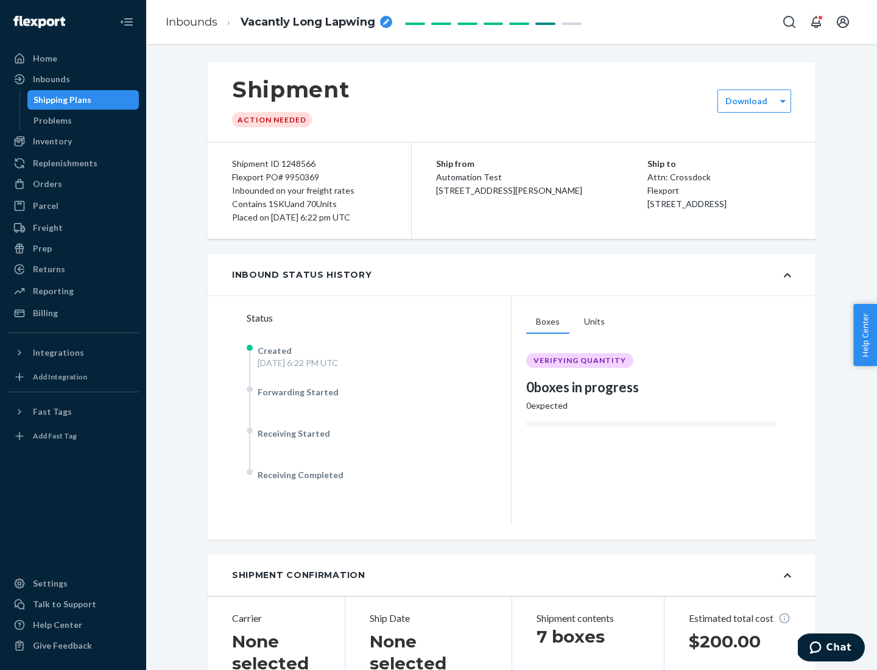
scroll to position [261, 0]
